Goal: Task Accomplishment & Management: Manage account settings

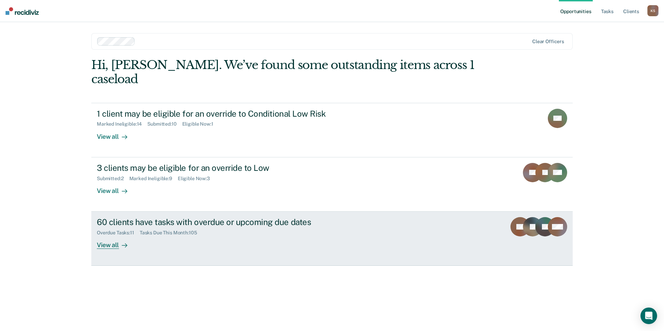
click at [333, 212] on link "60 clients have tasks with overdue or upcoming due dates Overdue Tasks : 11 Tas…" at bounding box center [331, 239] width 481 height 54
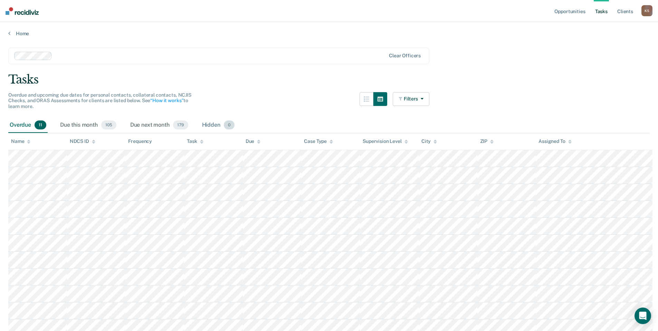
click at [201, 118] on div "Hidden 0" at bounding box center [218, 125] width 35 height 15
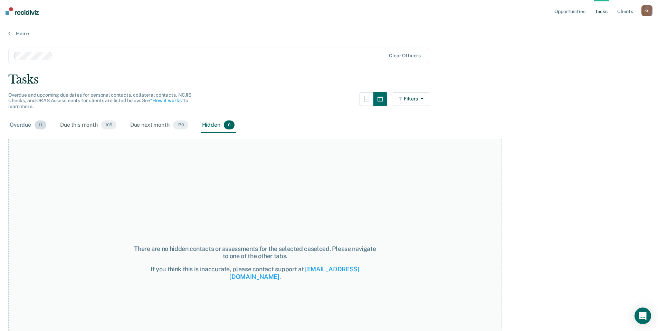
click at [24, 118] on div "Overdue 11" at bounding box center [27, 125] width 39 height 15
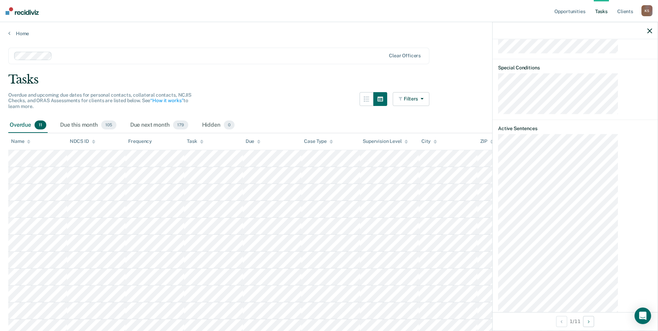
scroll to position [448, 0]
click at [643, 310] on div "Open Intercom Messenger" at bounding box center [643, 316] width 18 height 18
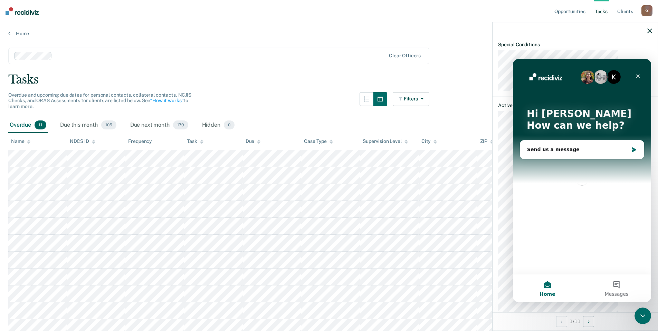
scroll to position [0, 0]
click at [640, 75] on icon "Close" at bounding box center [639, 77] width 4 height 4
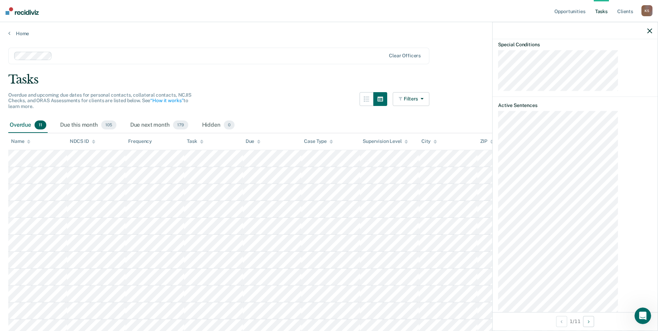
click at [477, 84] on main "Clear officers Tasks Overdue and upcoming due dates for personal contacts, coll…" at bounding box center [329, 200] width 658 height 326
click at [648, 23] on div at bounding box center [575, 30] width 165 height 17
click at [652, 22] on div at bounding box center [575, 30] width 165 height 17
click at [652, 28] on icon "button" at bounding box center [650, 30] width 5 height 5
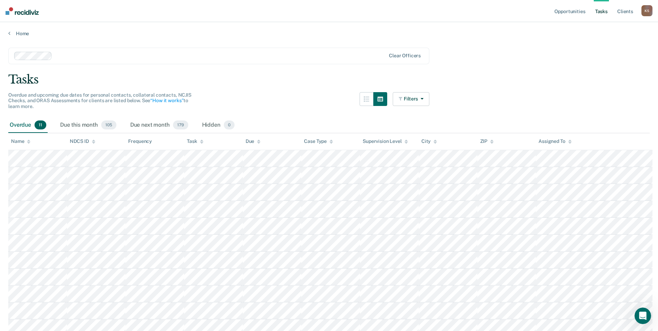
click at [92, 51] on div at bounding box center [200, 55] width 372 height 9
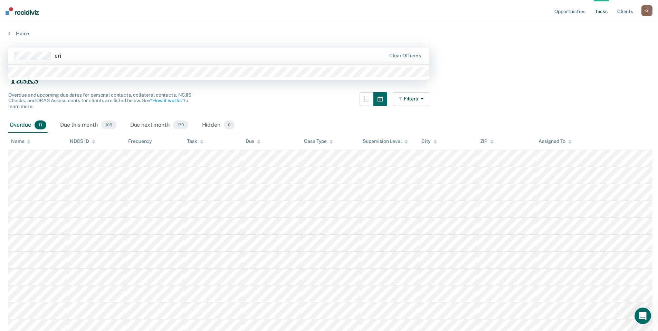
type input "[PERSON_NAME]"
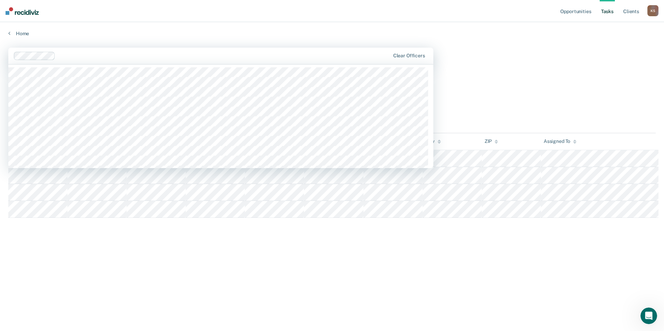
click at [58, 52] on div at bounding box center [223, 56] width 331 height 8
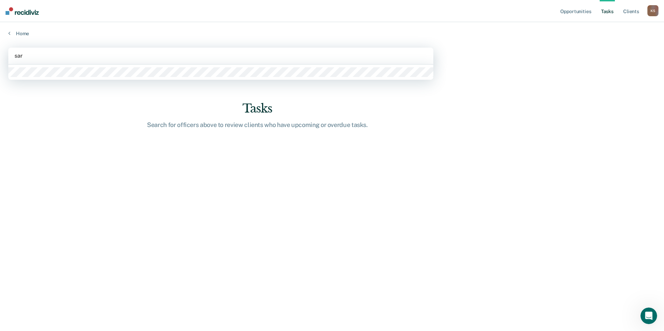
type input "[PERSON_NAME]"
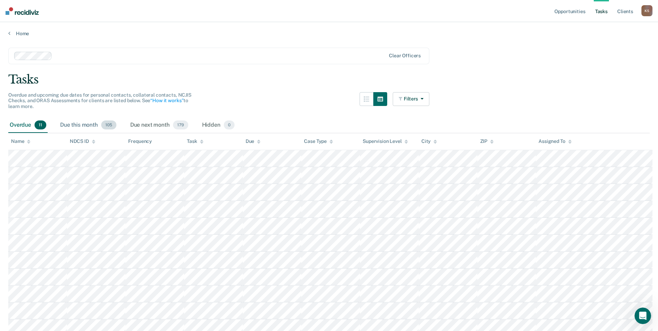
click at [76, 118] on div "Due this month 105" at bounding box center [88, 125] width 59 height 15
click at [21, 118] on div "Overdue 11" at bounding box center [27, 125] width 39 height 15
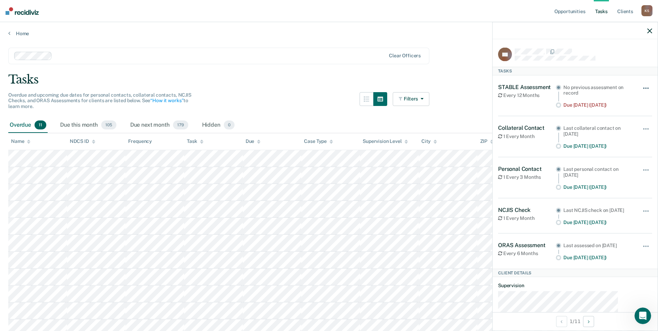
click at [641, 86] on button "button" at bounding box center [647, 91] width 12 height 11
click at [642, 138] on button "90 days" at bounding box center [628, 143] width 50 height 11
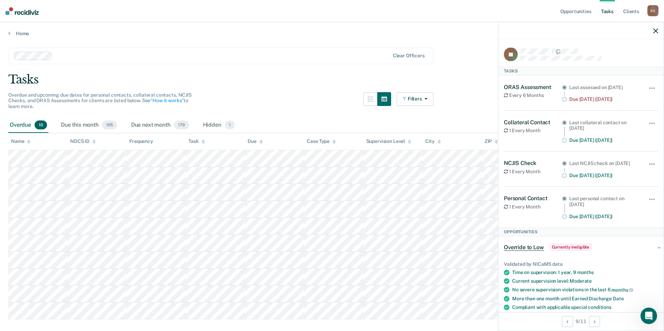
click at [659, 22] on div at bounding box center [580, 30] width 165 height 17
click at [657, 28] on icon "button" at bounding box center [655, 30] width 5 height 5
click at [647, 84] on div "Hide from tasks list for... 7 days 30 days 90 days" at bounding box center [652, 93] width 12 height 19
click at [649, 86] on button "button" at bounding box center [652, 91] width 12 height 11
click at [643, 116] on button "7 days" at bounding box center [633, 121] width 50 height 11
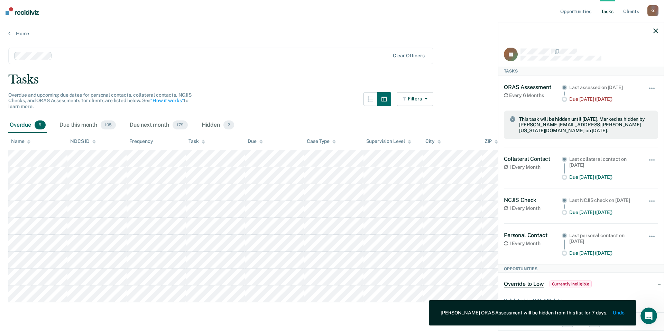
click at [41, 311] on main "Clear officers Tasks Overdue and upcoming due dates for personal contacts, coll…" at bounding box center [332, 183] width 664 height 293
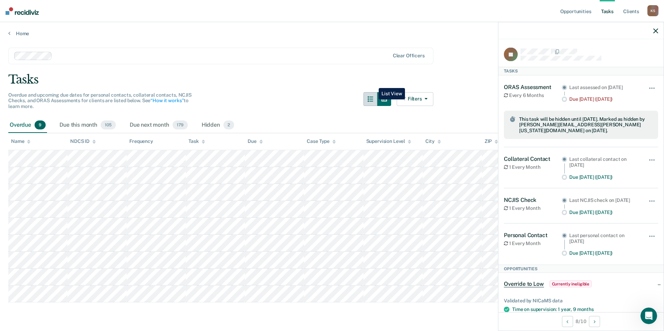
click at [373, 96] on icon "button" at bounding box center [370, 99] width 6 height 6
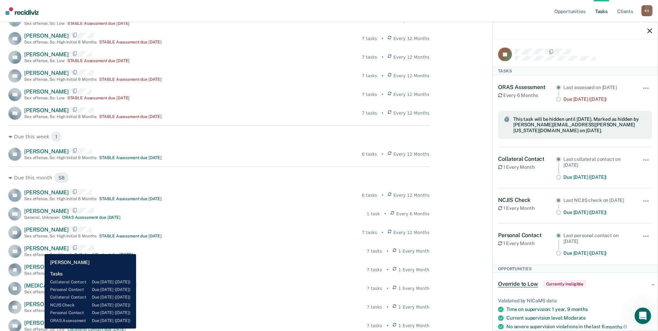
scroll to position [70, 0]
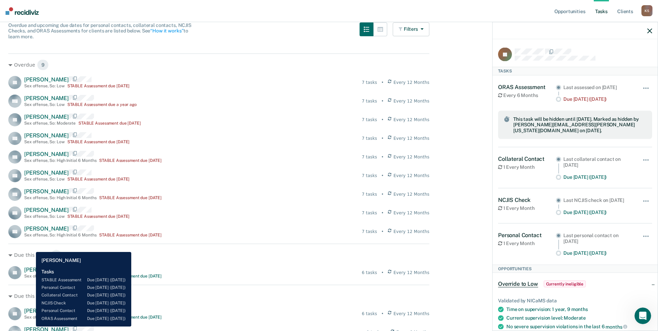
click at [31, 308] on span "[PERSON_NAME]" at bounding box center [46, 311] width 45 height 7
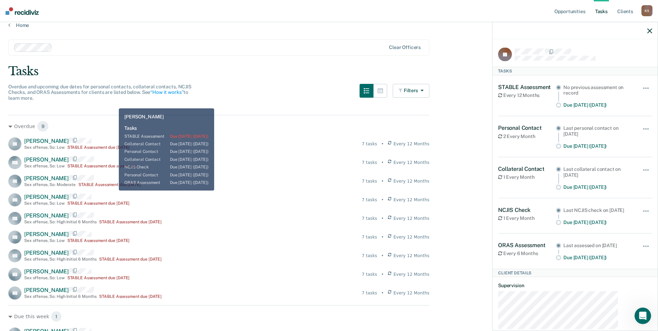
scroll to position [0, 0]
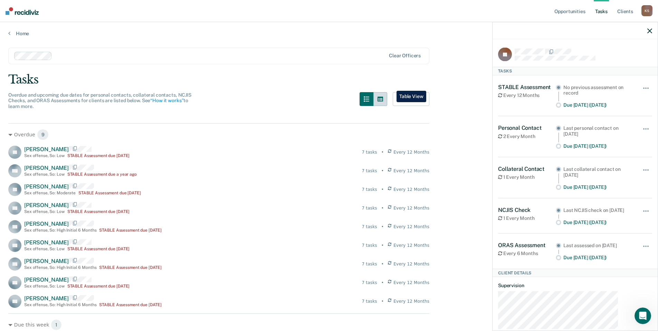
click at [387, 92] on button "button" at bounding box center [381, 99] width 14 height 14
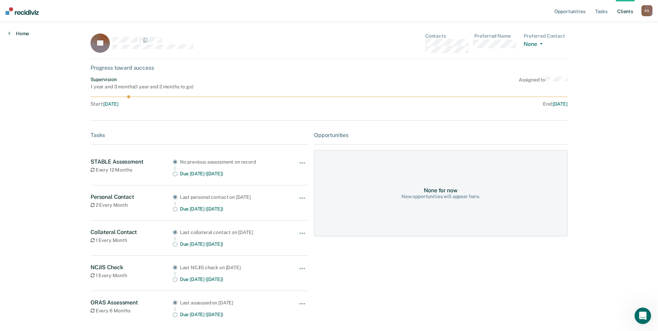
click at [23, 30] on link "Home" at bounding box center [18, 33] width 21 height 6
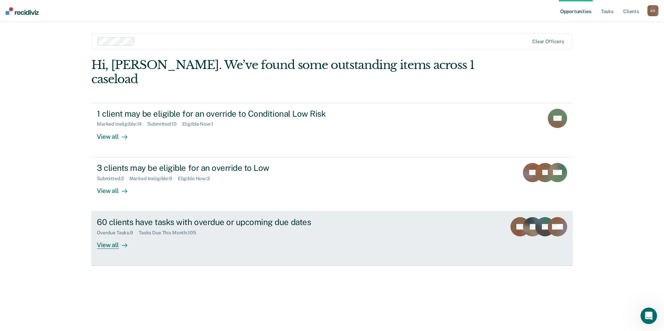
click at [538, 217] on rect at bounding box center [532, 226] width 19 height 19
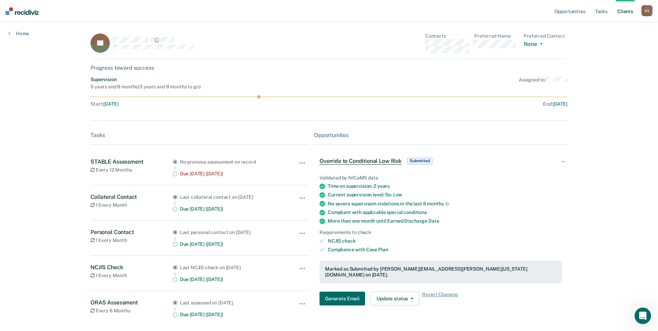
click at [9, 32] on div "Opportunities Tasks Client s [PERSON_NAME] Profile How it works Log Out Home EF…" at bounding box center [329, 220] width 658 height 441
click at [15, 30] on link "Home" at bounding box center [18, 33] width 21 height 6
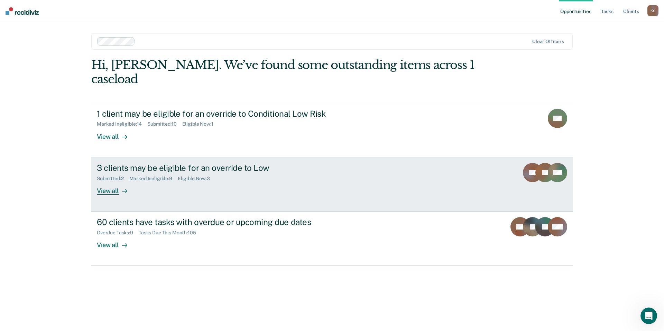
click at [549, 163] on rect at bounding box center [544, 172] width 19 height 19
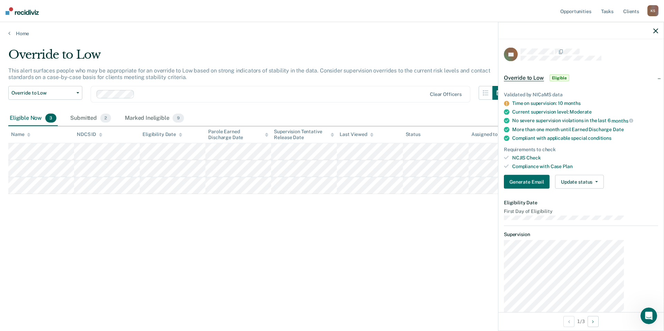
click at [539, 39] on div "AB Override to Low Eligible Validated by NICaMS data Time on supervision: 10 mo…" at bounding box center [580, 175] width 165 height 273
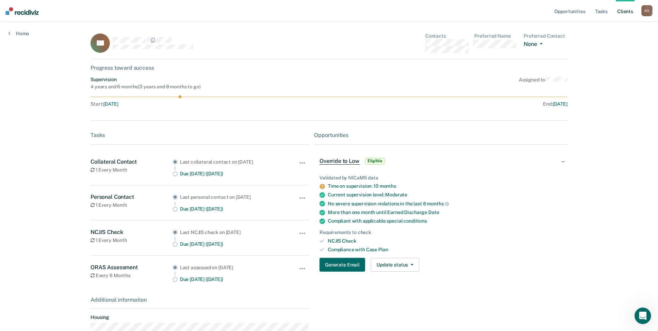
click at [538, 41] on button "None" at bounding box center [534, 45] width 21 height 8
click at [16, 22] on div "Home" at bounding box center [18, 29] width 37 height 15
click at [16, 30] on link "Home" at bounding box center [18, 33] width 21 height 6
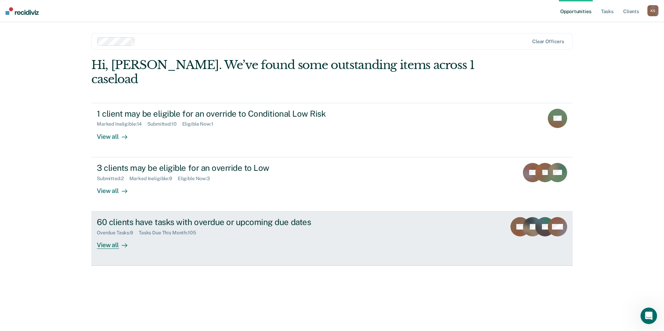
click at [553, 220] on icon at bounding box center [542, 231] width 25 height 22
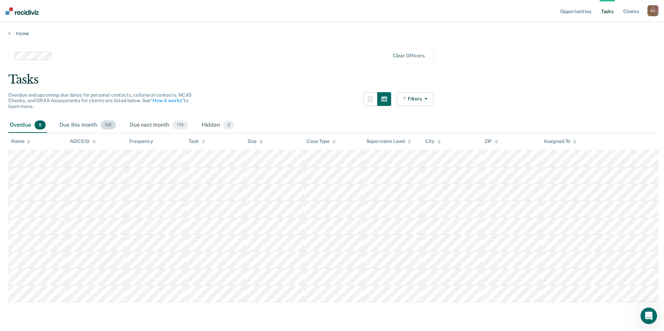
click at [63, 118] on div "Due this month 105" at bounding box center [87, 125] width 59 height 15
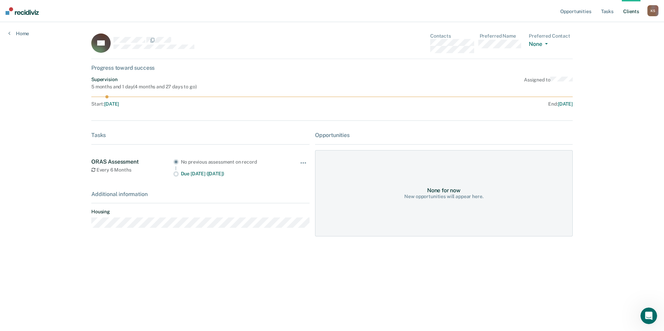
click at [7, 14] on nav "Opportunities Tasks Client s [PERSON_NAME] Profile How it works Log Out" at bounding box center [332, 11] width 664 height 22
click at [16, 13] on nav "Opportunities Tasks Client s [PERSON_NAME] Profile How it works Log Out" at bounding box center [332, 11] width 664 height 22
click at [20, 10] on img at bounding box center [22, 11] width 33 height 8
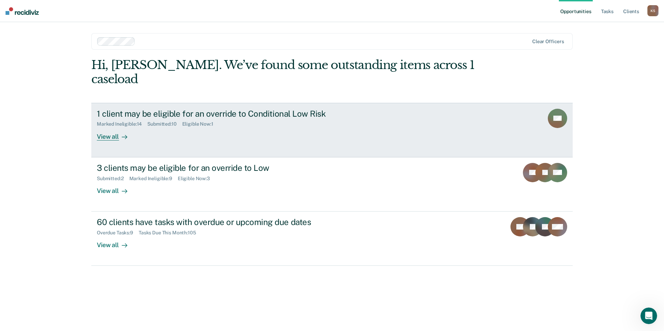
drag, startPoint x: 494, startPoint y: 1, endPoint x: 450, endPoint y: 87, distance: 96.6
click at [450, 103] on link "1 client may be eligible for an override to Conditional Low Risk Marked Ineligi…" at bounding box center [331, 130] width 481 height 55
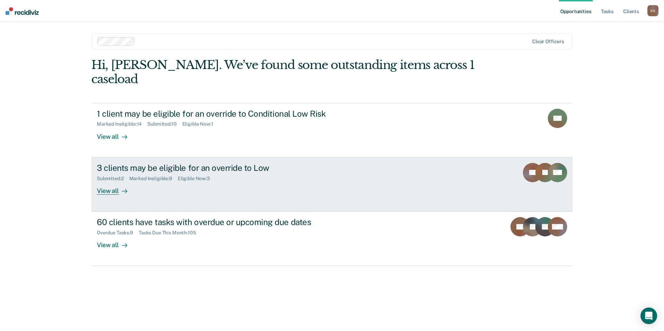
click at [199, 158] on link "3 clients may be eligible for an override to Low Submitted : 2 Marked Ineligibl…" at bounding box center [331, 185] width 481 height 54
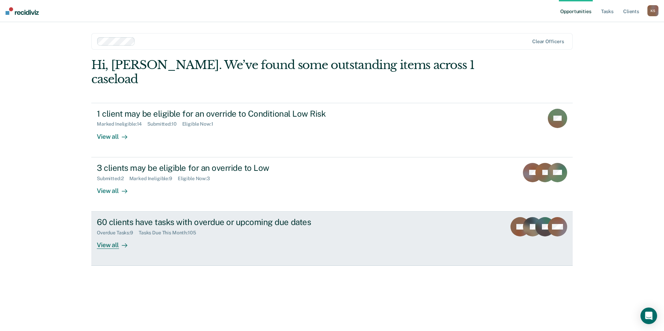
click at [193, 217] on div "60 clients have tasks with overdue or upcoming due dates Overdue Tasks : 9 Task…" at bounding box center [226, 233] width 259 height 32
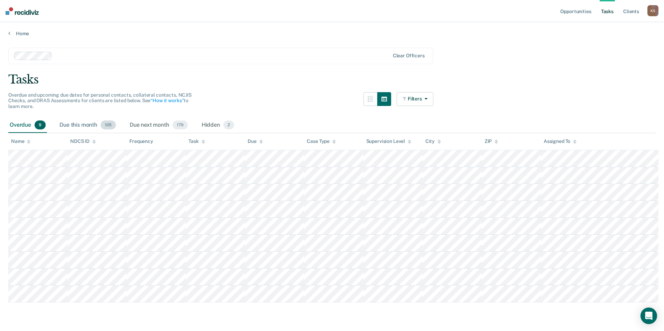
click at [68, 118] on div "Due this month 105" at bounding box center [87, 125] width 59 height 15
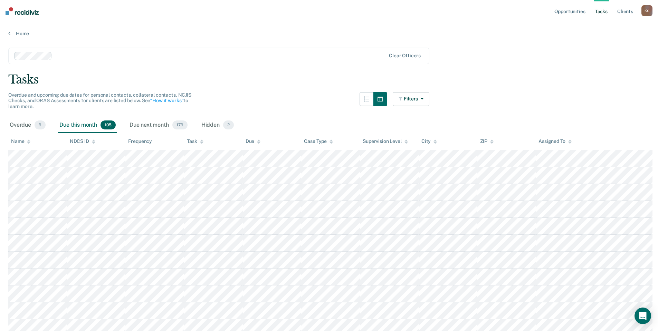
click at [195, 133] on th "Task" at bounding box center [213, 141] width 59 height 17
click at [194, 139] on div "Task" at bounding box center [195, 142] width 16 height 6
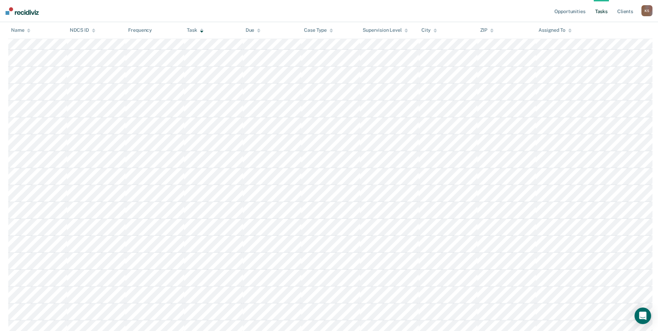
scroll to position [1595, 0]
